Goal: Task Accomplishment & Management: Use online tool/utility

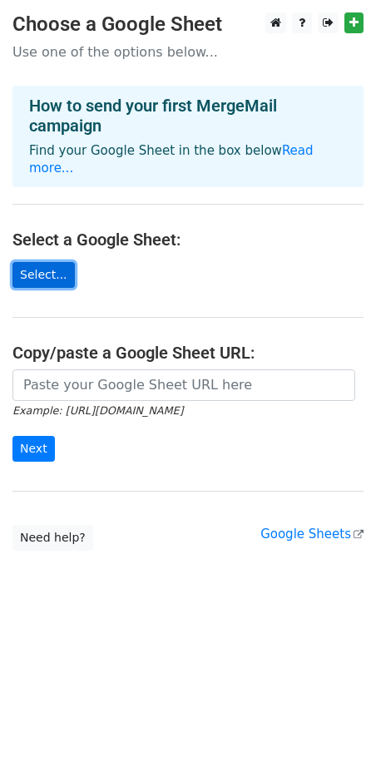
click at [42, 262] on link "Select..." at bounding box center [43, 275] width 62 height 26
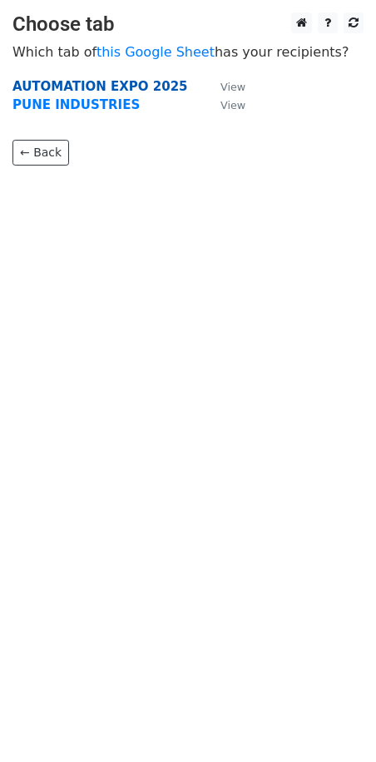
click at [125, 85] on strong "AUTOMATION EXPO 2025" at bounding box center [100, 86] width 176 height 15
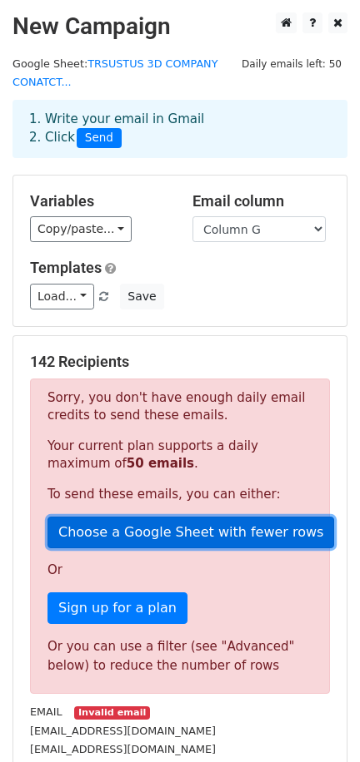
click at [125, 538] on link "Choose a Google Sheet with fewer rows" at bounding box center [190, 533] width 286 height 32
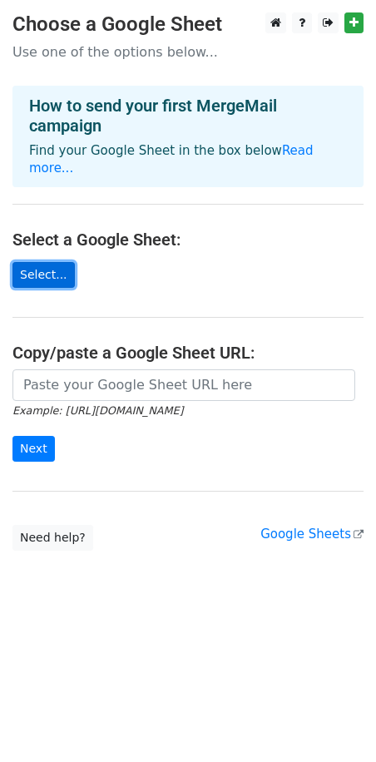
click at [43, 262] on link "Select..." at bounding box center [43, 275] width 62 height 26
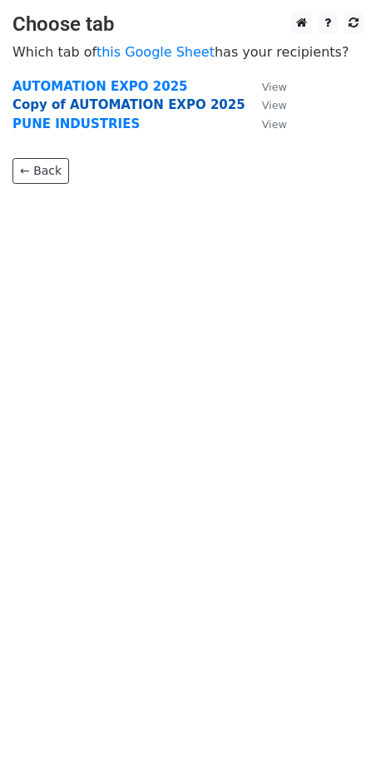
click at [154, 102] on strong "Copy of AUTOMATION EXPO 2025" at bounding box center [128, 104] width 233 height 15
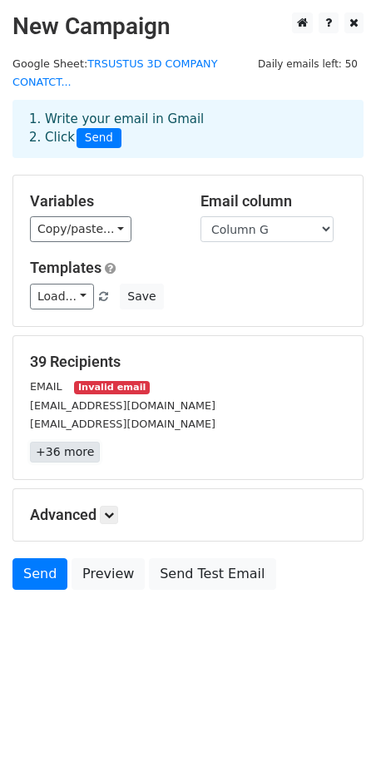
click at [59, 442] on link "+36 more" at bounding box center [65, 452] width 70 height 21
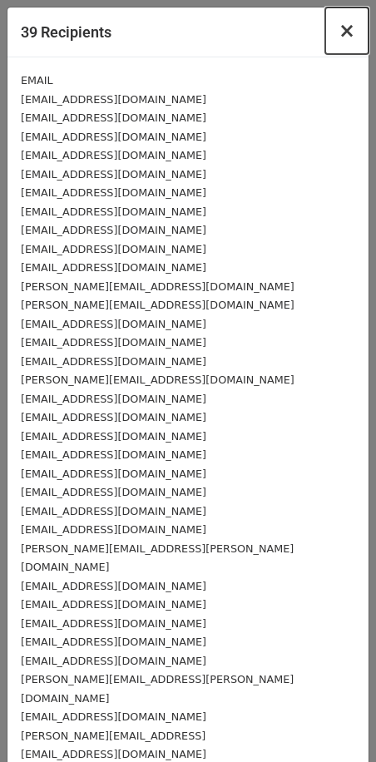
click at [339, 31] on span "×" at bounding box center [347, 30] width 17 height 23
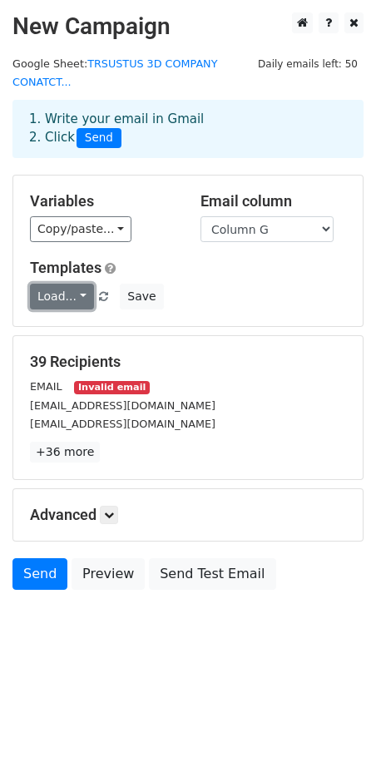
click at [81, 285] on link "Load..." at bounding box center [62, 297] width 64 height 26
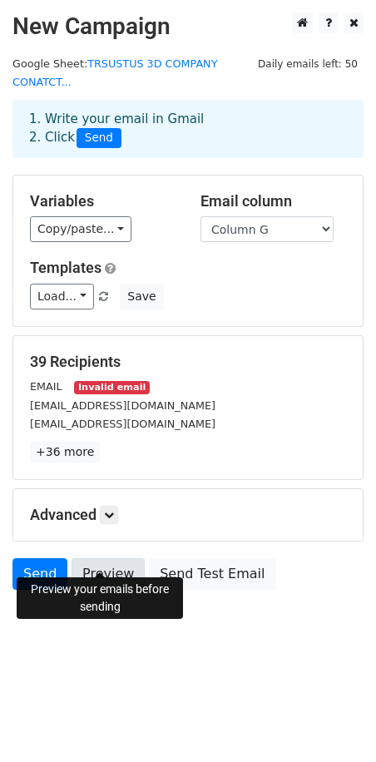
click at [104, 558] on link "Preview" at bounding box center [108, 574] width 73 height 32
click at [102, 558] on link "Preview" at bounding box center [108, 574] width 73 height 32
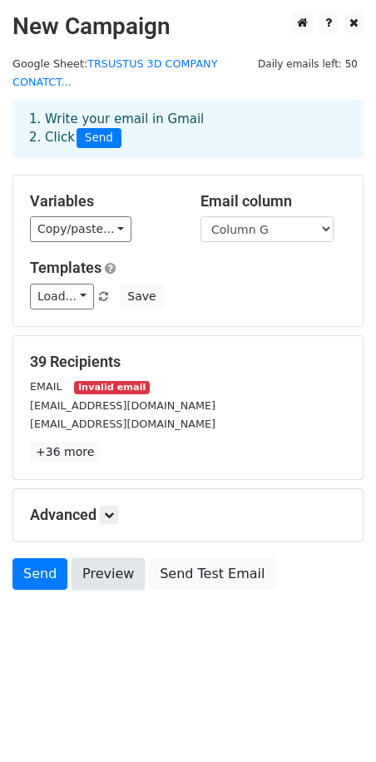
click at [102, 558] on link "Preview" at bounding box center [108, 574] width 73 height 32
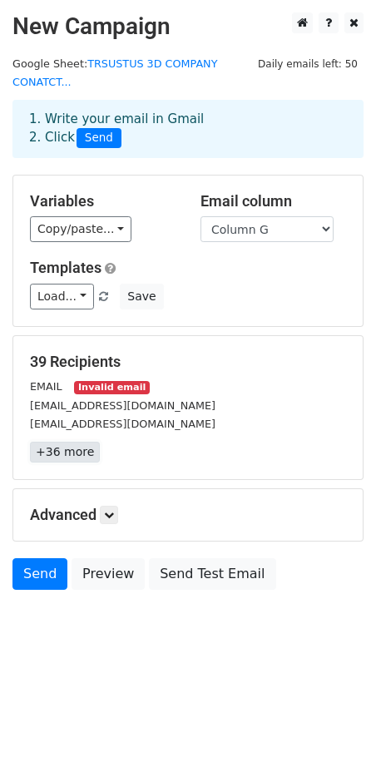
click at [74, 442] on link "+36 more" at bounding box center [65, 452] width 70 height 21
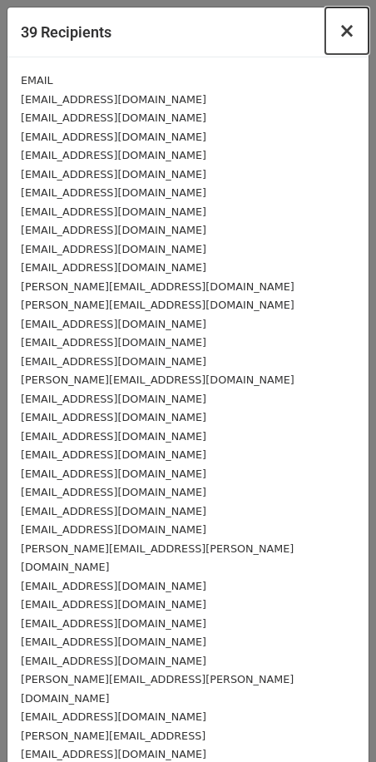
click at [339, 19] on span "×" at bounding box center [347, 30] width 17 height 23
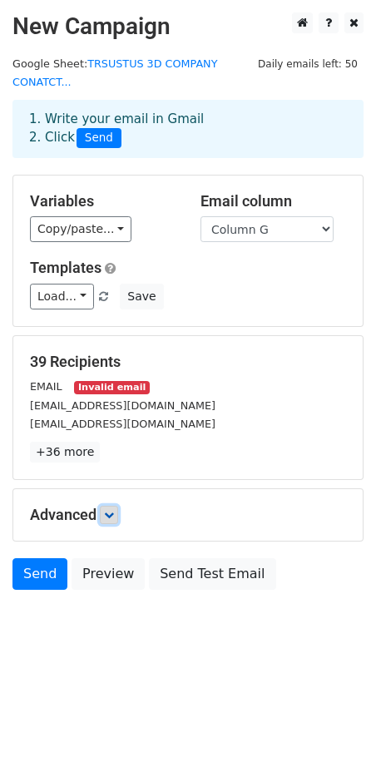
click at [109, 510] on icon at bounding box center [109, 515] width 10 height 10
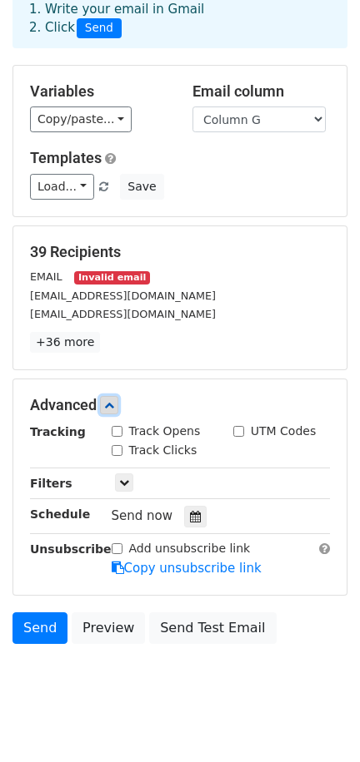
scroll to position [132, 0]
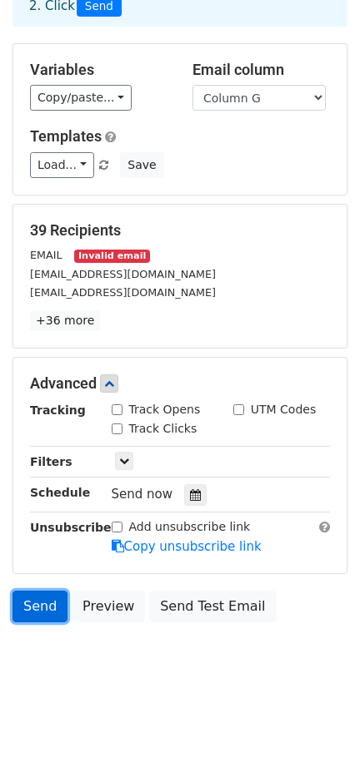
click at [47, 601] on link "Send" at bounding box center [39, 607] width 55 height 32
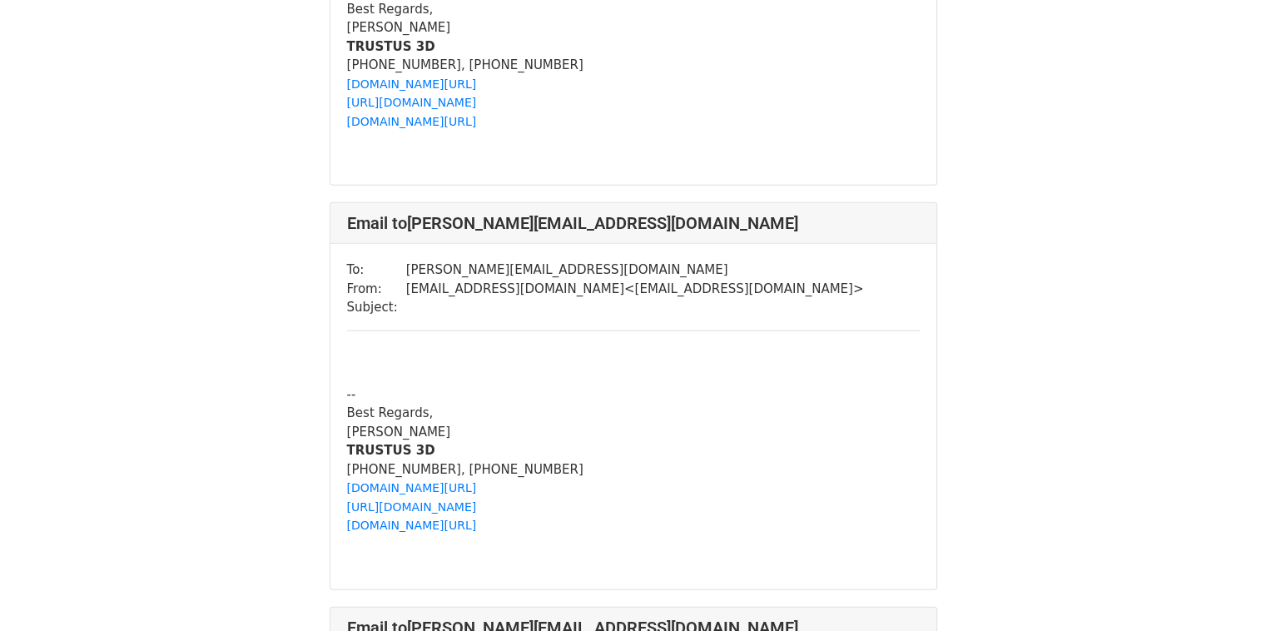
scroll to position [4411, 0]
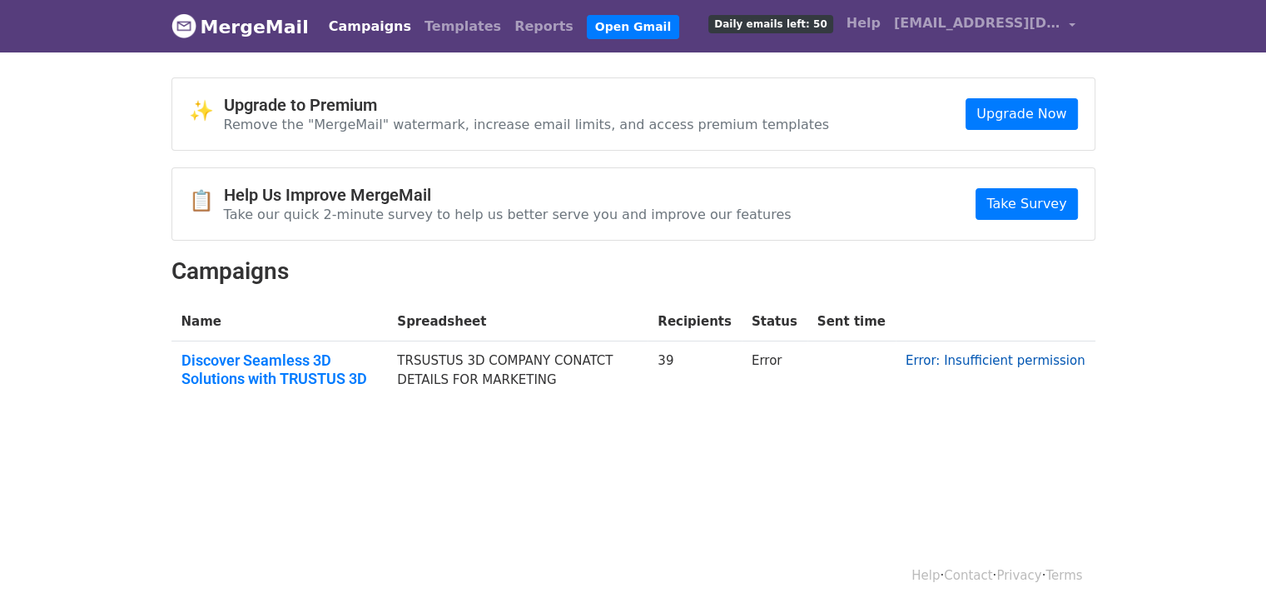
click at [965, 360] on link "Error: Insufficient permission" at bounding box center [996, 360] width 180 height 15
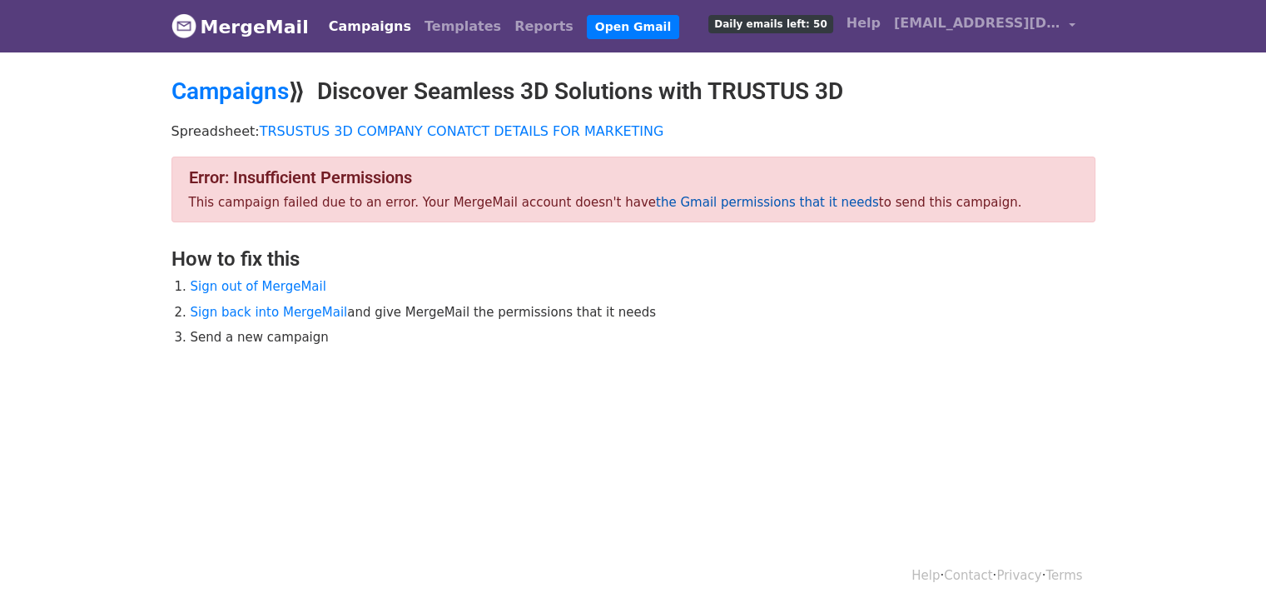
click at [723, 197] on link "the Gmail permissions that it needs" at bounding box center [767, 202] width 223 height 15
click at [345, 22] on link "Campaigns" at bounding box center [370, 26] width 96 height 33
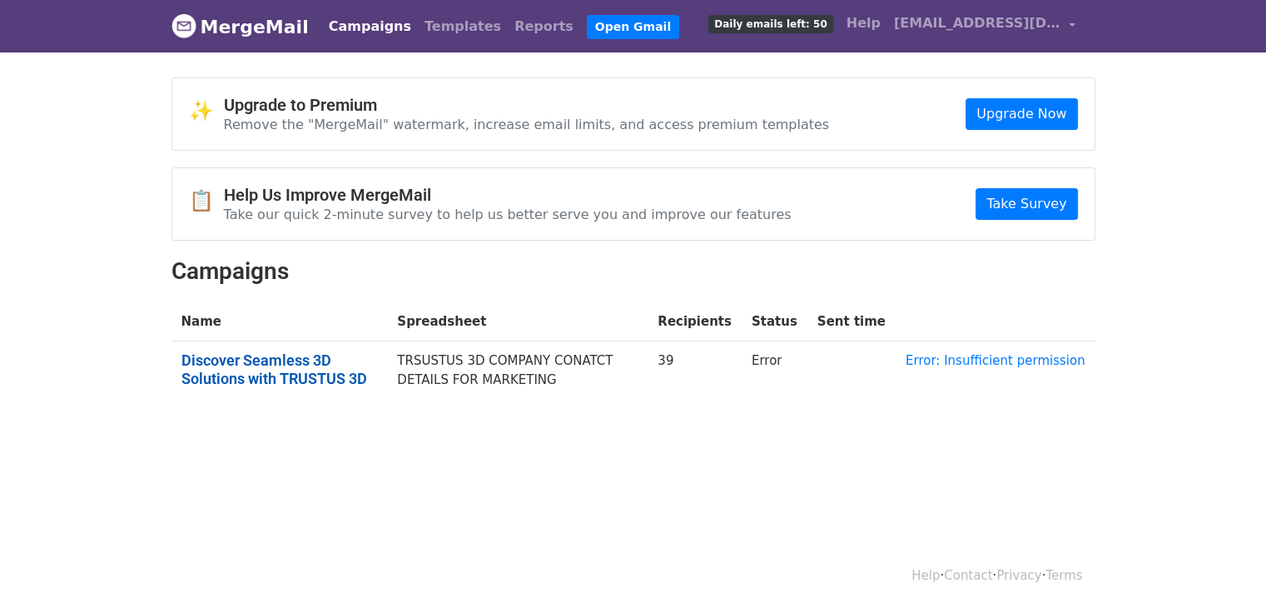
click at [277, 369] on link "Discover Seamless 3D Solutions with TRUSTUS 3D" at bounding box center [279, 369] width 196 height 36
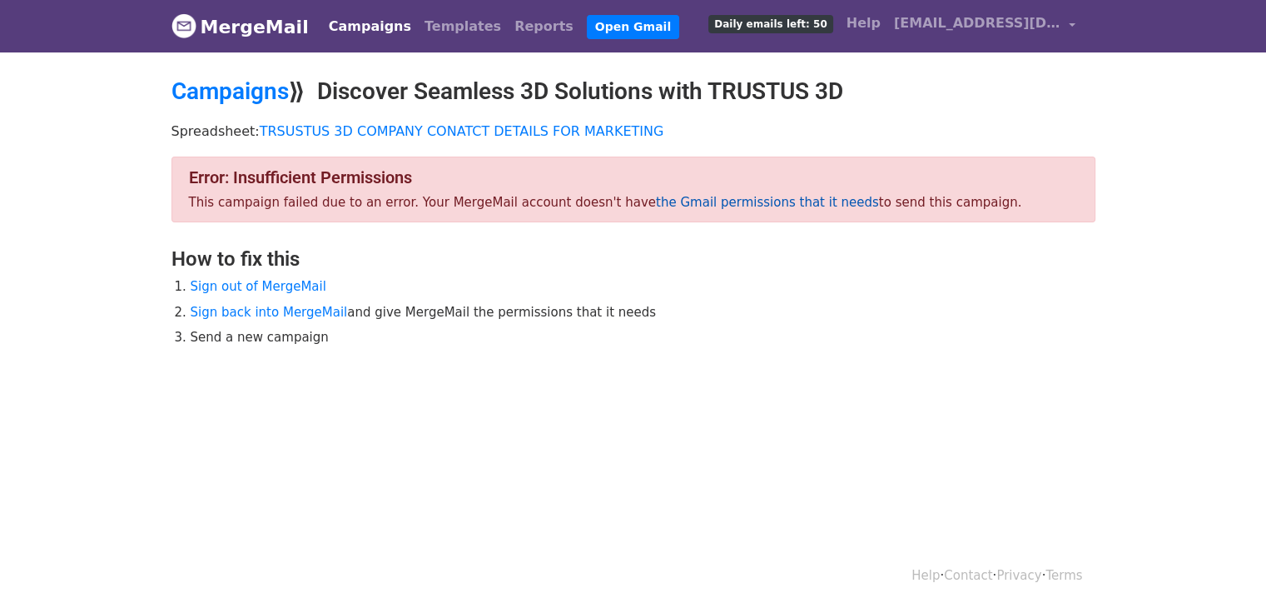
click at [716, 201] on link "the Gmail permissions that it needs" at bounding box center [767, 202] width 223 height 15
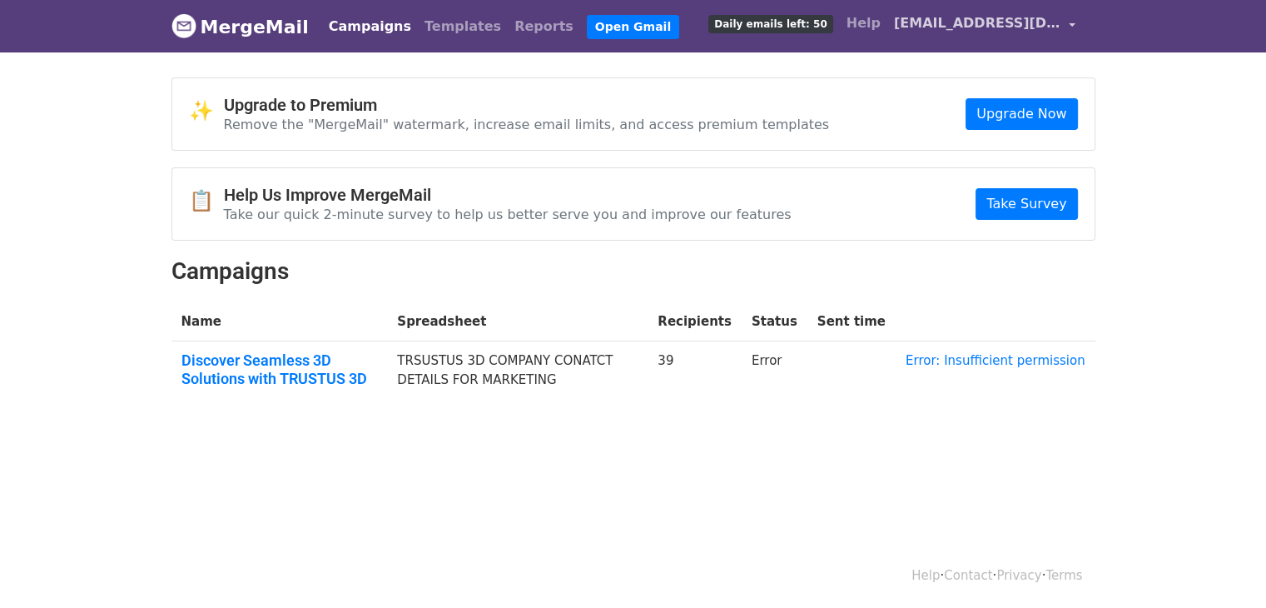
click at [1064, 22] on link "[EMAIL_ADDRESS][DOMAIN_NAME]" at bounding box center [984, 26] width 195 height 39
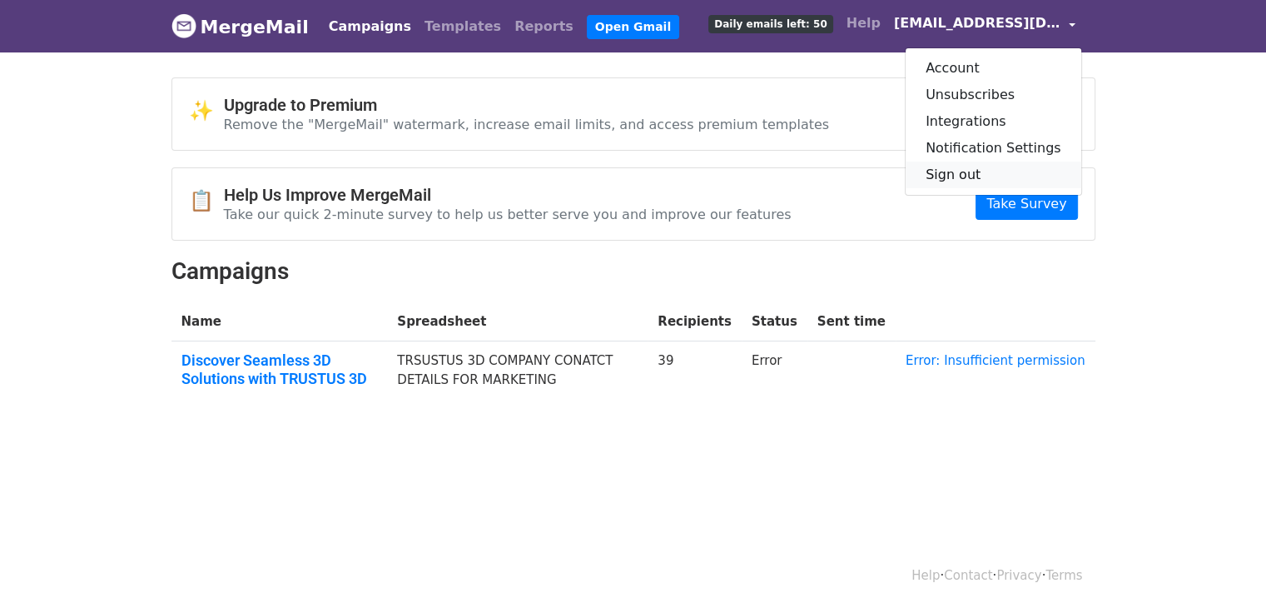
click at [966, 174] on link "Sign out" at bounding box center [994, 174] width 176 height 27
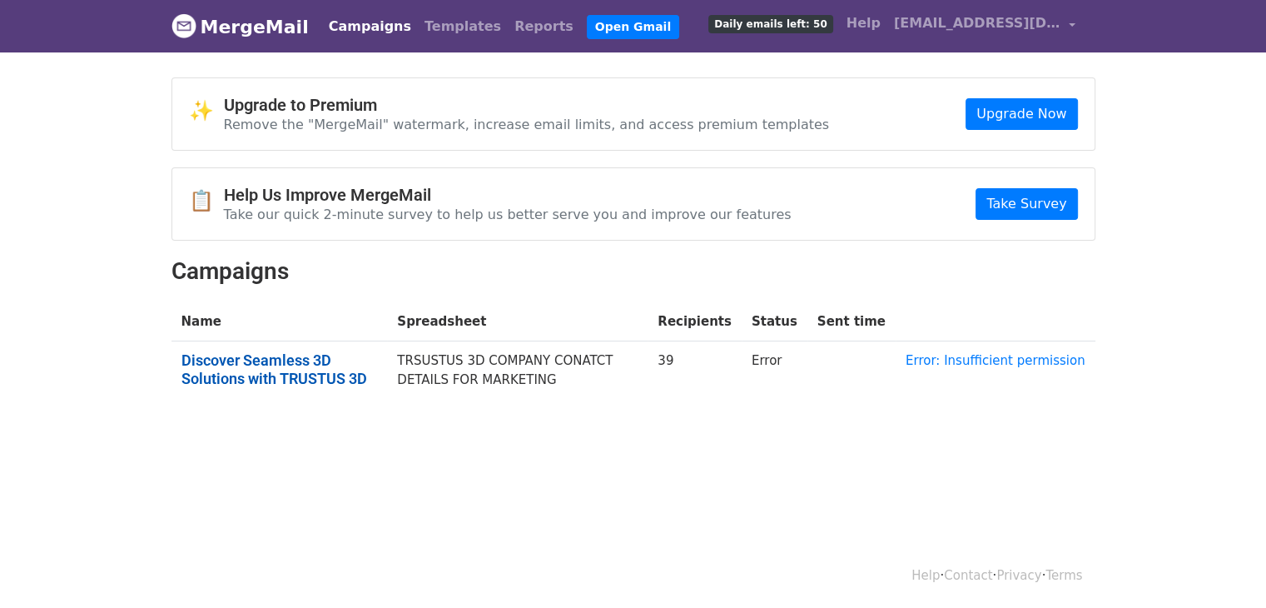
click at [296, 361] on link "Discover Seamless 3D Solutions with TRUSTUS 3D" at bounding box center [279, 369] width 196 height 36
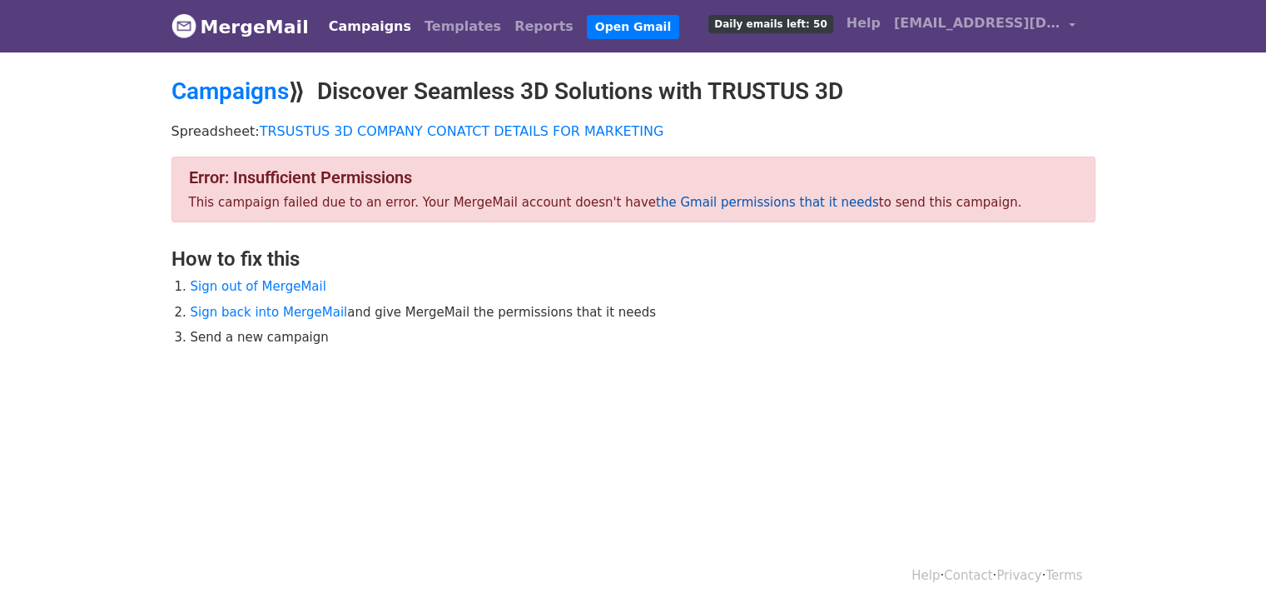
click at [725, 195] on link "the Gmail permissions that it needs" at bounding box center [767, 202] width 223 height 15
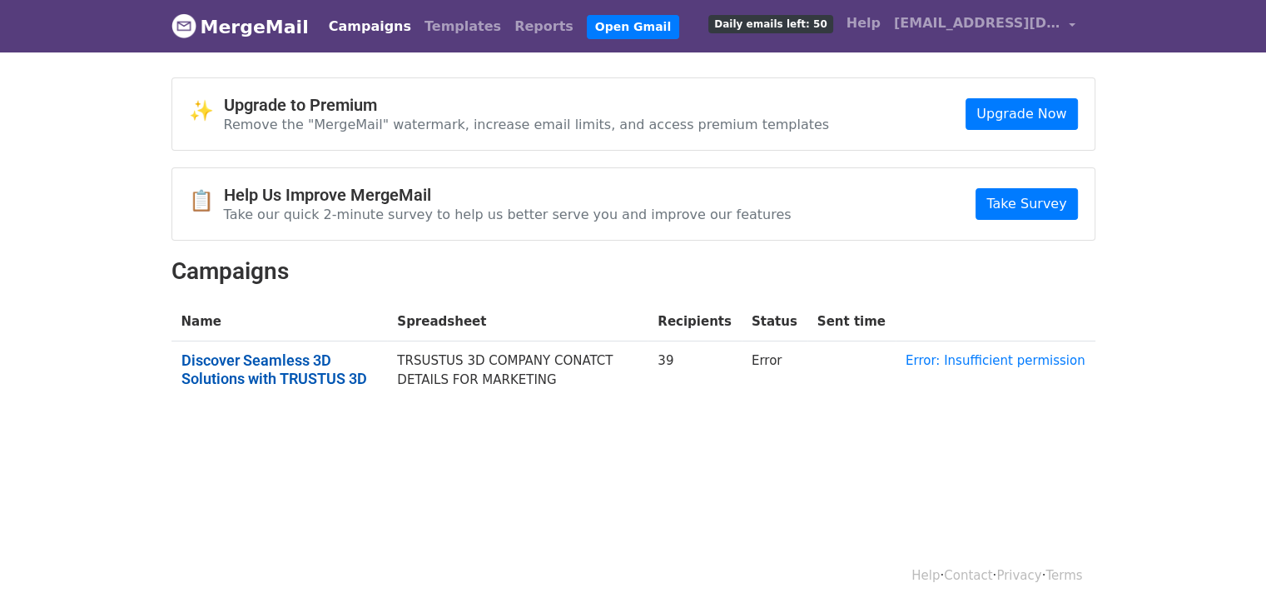
click at [226, 354] on link "Discover Seamless 3D Solutions with TRUSTUS 3D" at bounding box center [279, 369] width 196 height 36
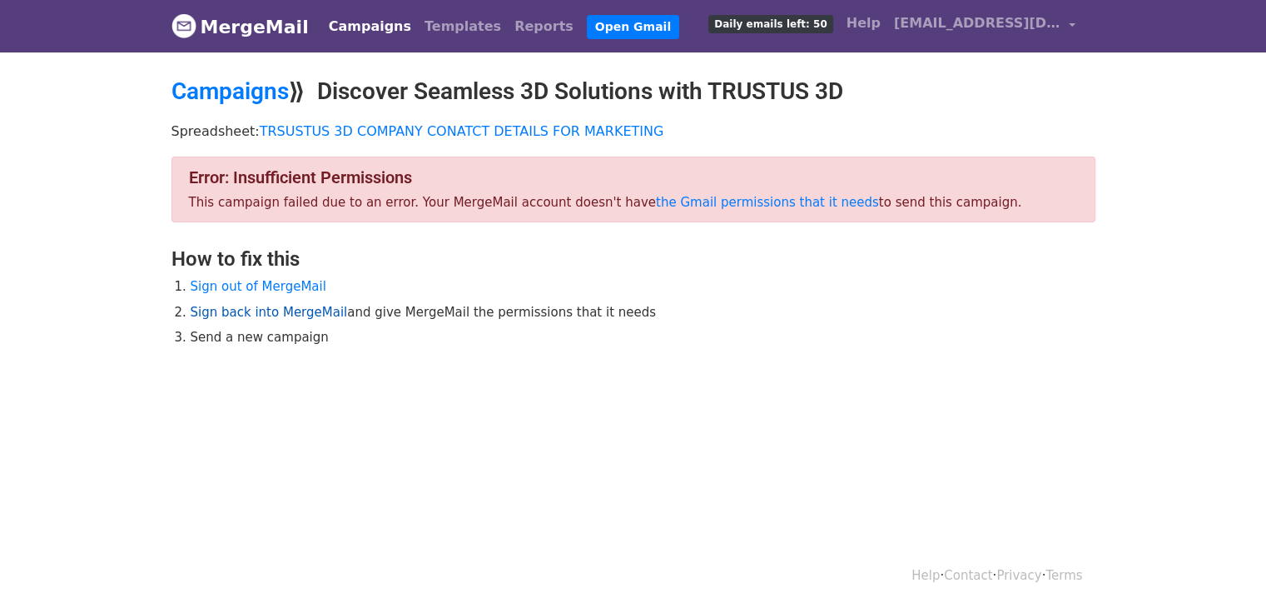
click at [256, 310] on link "Sign back into MergeMail" at bounding box center [269, 312] width 157 height 15
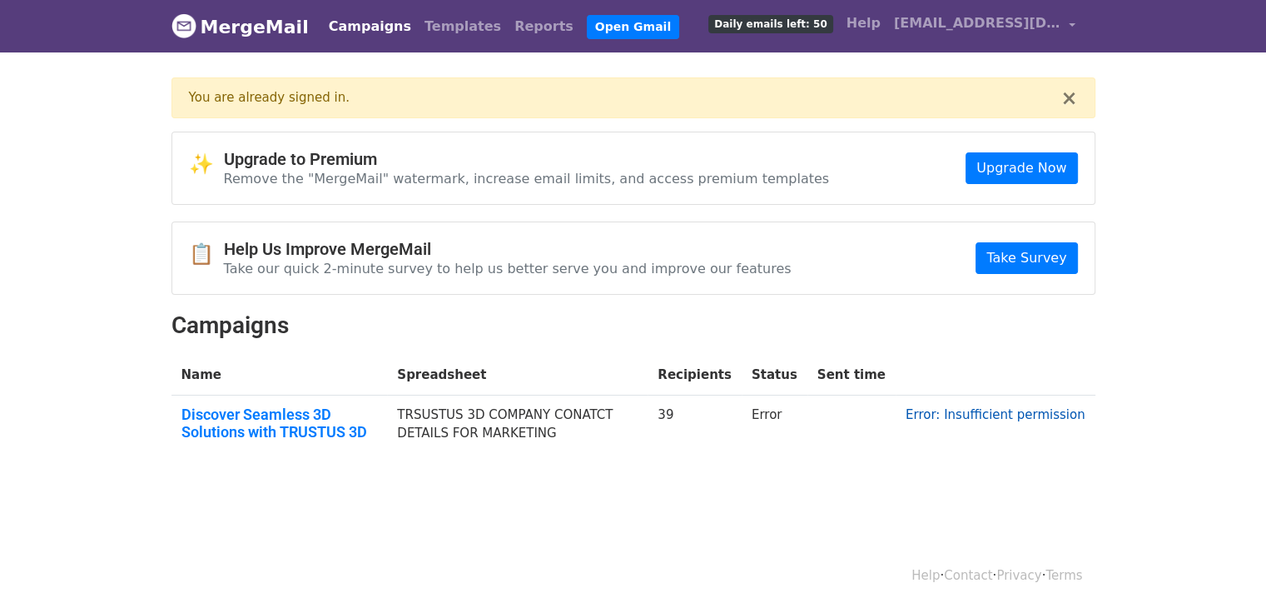
click at [962, 414] on link "Error: Insufficient permission" at bounding box center [996, 414] width 180 height 15
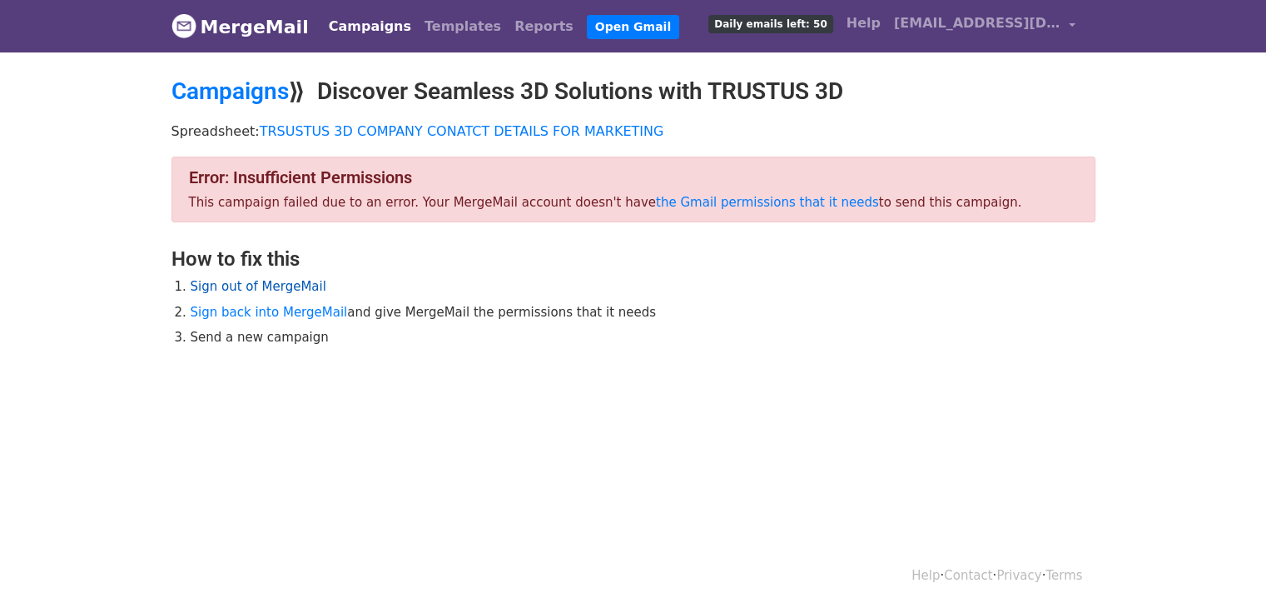
click at [300, 287] on link "Sign out of MergeMail" at bounding box center [259, 286] width 136 height 15
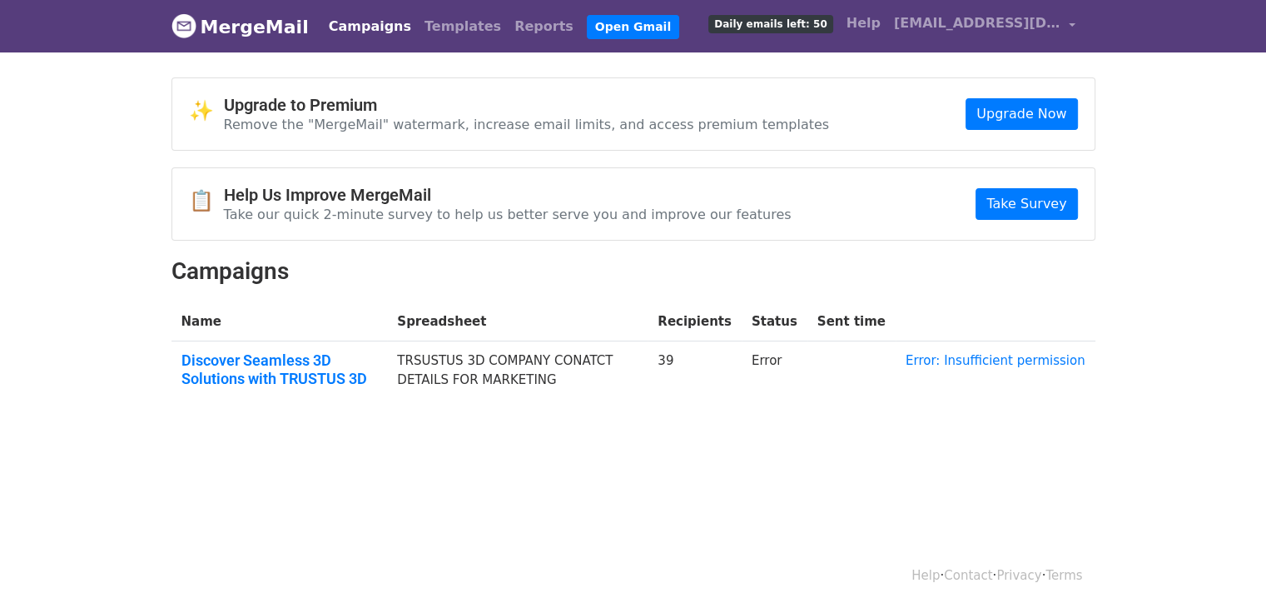
click at [335, 22] on link "Campaigns" at bounding box center [370, 26] width 96 height 33
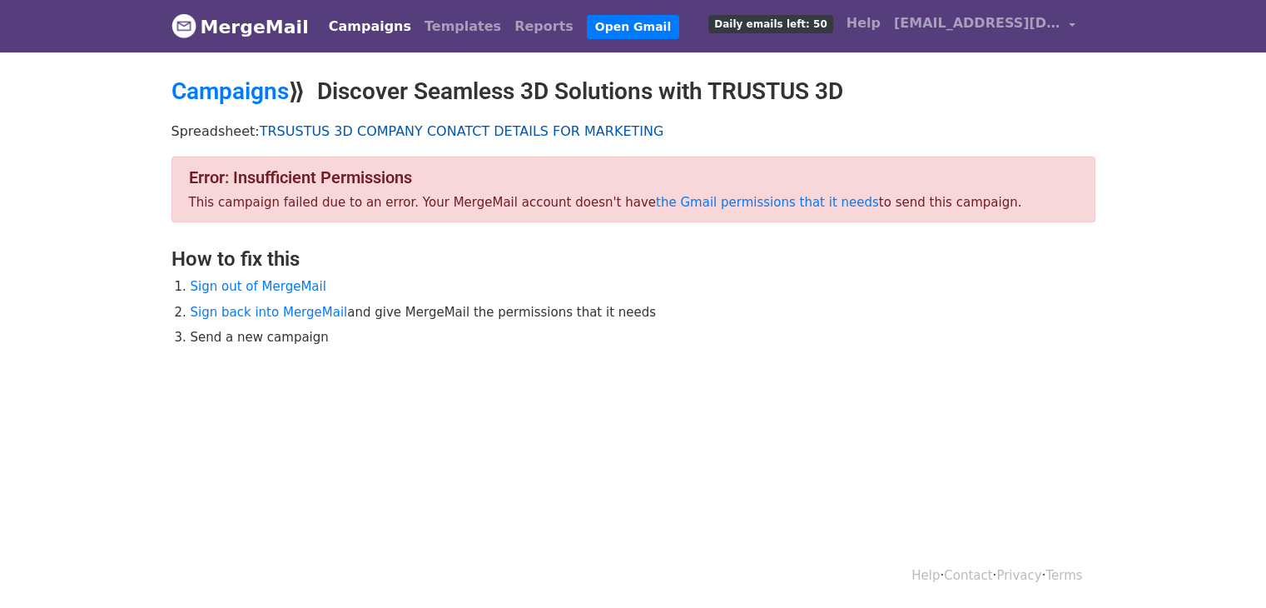
click at [434, 129] on link "TRSUSTUS 3D COMPANY CONATCT DETAILS FOR MARKETING" at bounding box center [462, 131] width 404 height 16
click at [723, 328] on li "Send a new campaign" at bounding box center [643, 337] width 905 height 19
click at [587, 25] on link "Open Gmail" at bounding box center [633, 27] width 92 height 24
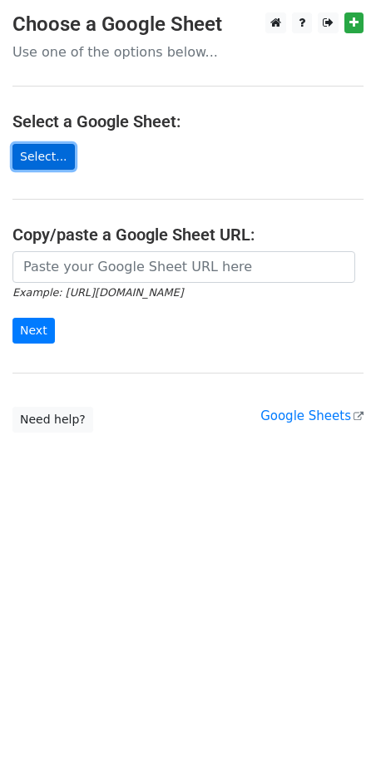
click at [56, 151] on link "Select..." at bounding box center [43, 157] width 62 height 26
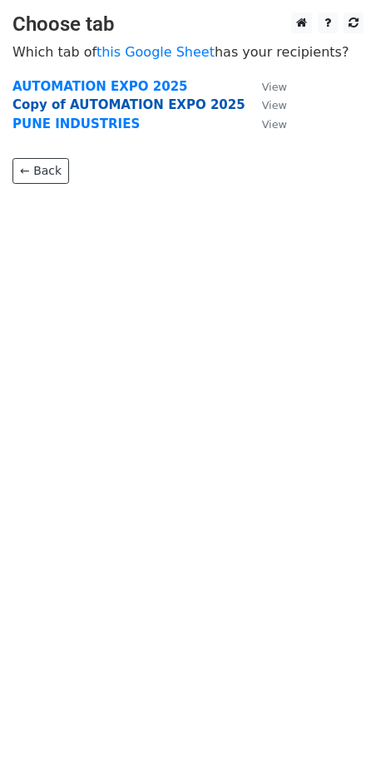
click at [65, 104] on strong "Copy of AUTOMATION EXPO 2025" at bounding box center [128, 104] width 233 height 15
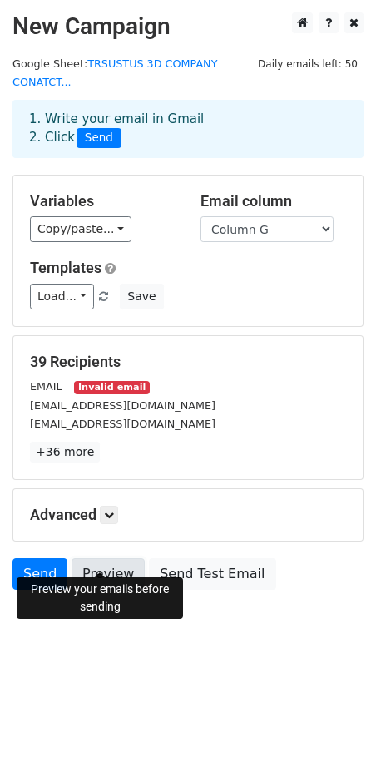
click at [100, 558] on link "Preview" at bounding box center [108, 574] width 73 height 32
click at [121, 558] on link "Preview" at bounding box center [108, 574] width 73 height 32
click at [51, 558] on link "Send" at bounding box center [39, 574] width 55 height 32
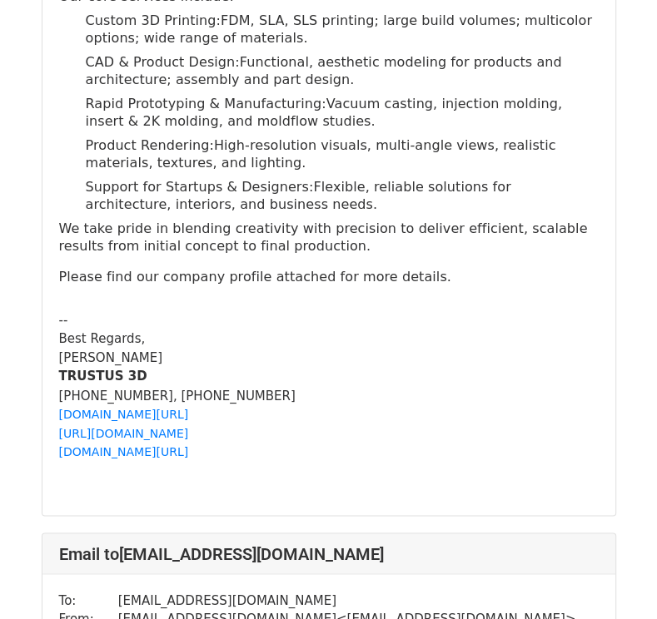
scroll to position [1248, 0]
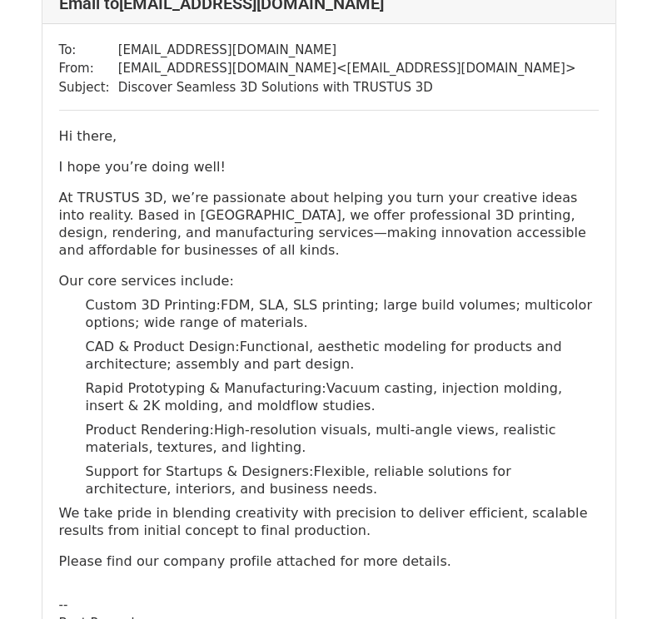
scroll to position [6825, 0]
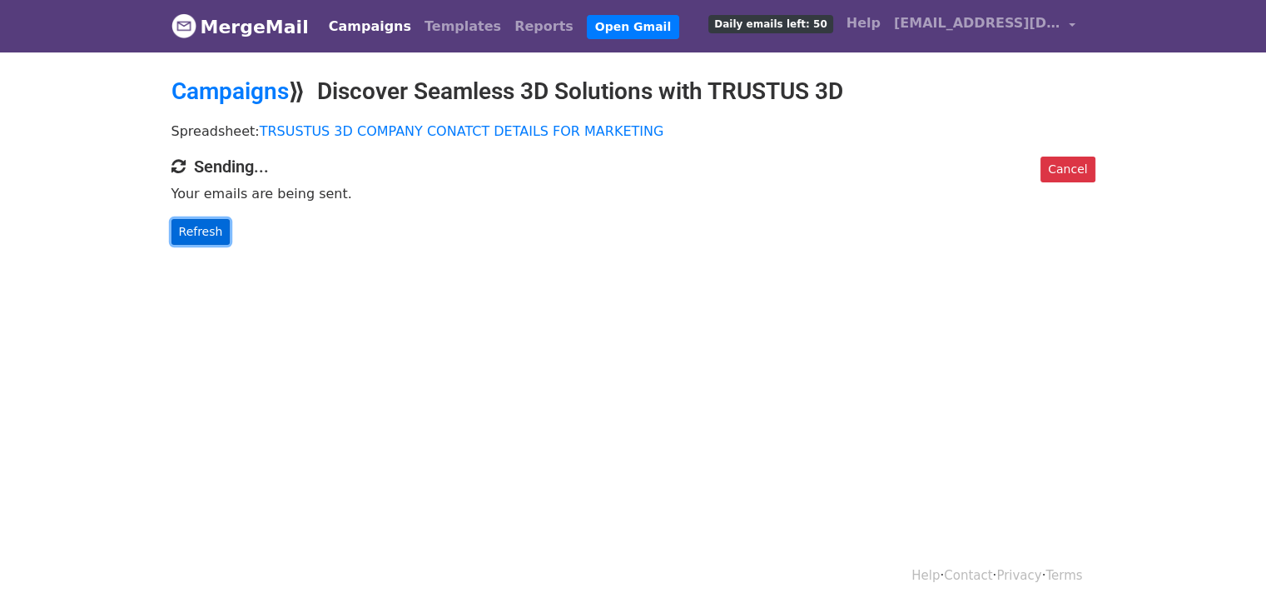
click at [192, 227] on link "Refresh" at bounding box center [200, 232] width 59 height 26
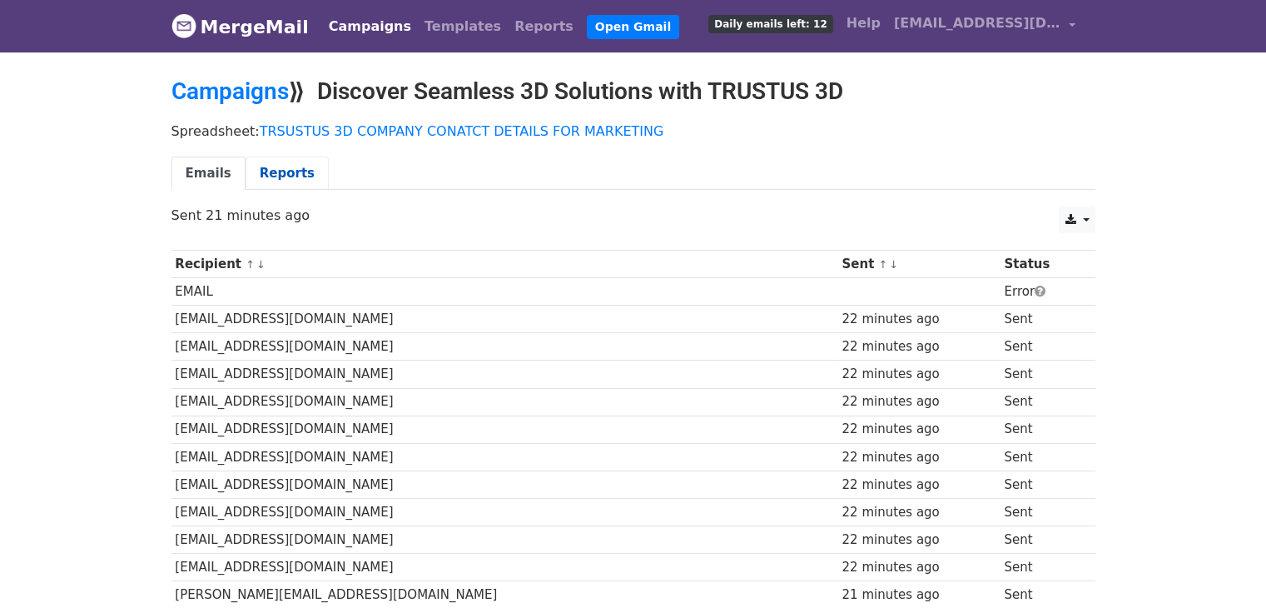
click at [263, 169] on link "Reports" at bounding box center [287, 173] width 83 height 34
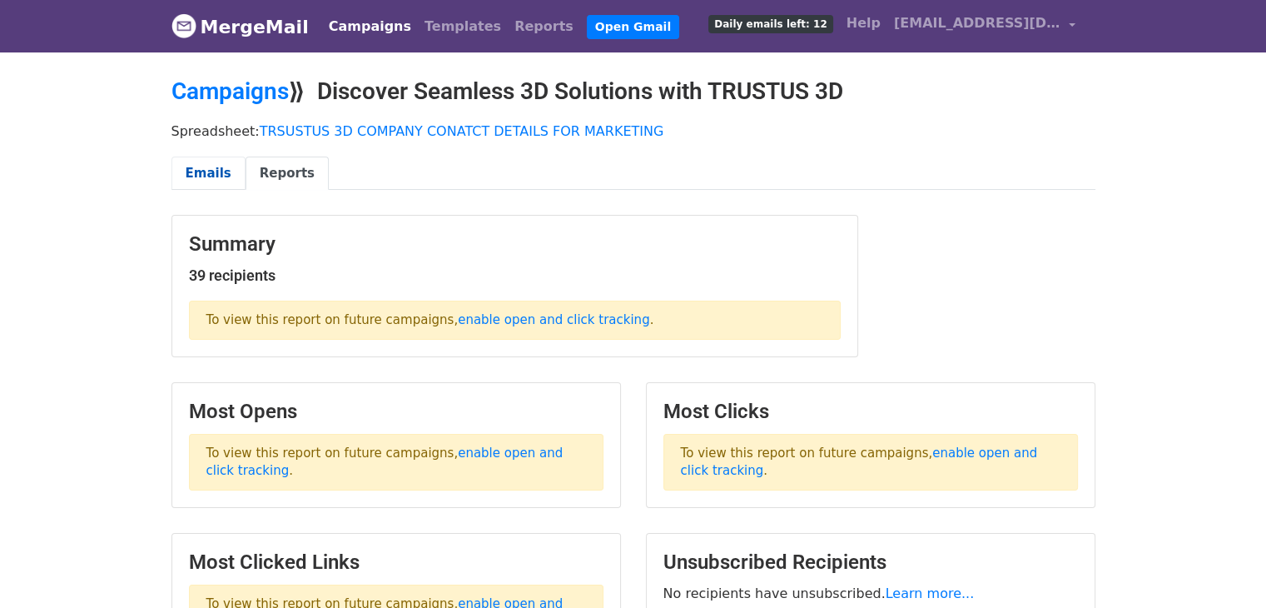
click at [192, 172] on link "Emails" at bounding box center [208, 173] width 74 height 34
